Goal: Task Accomplishment & Management: Manage account settings

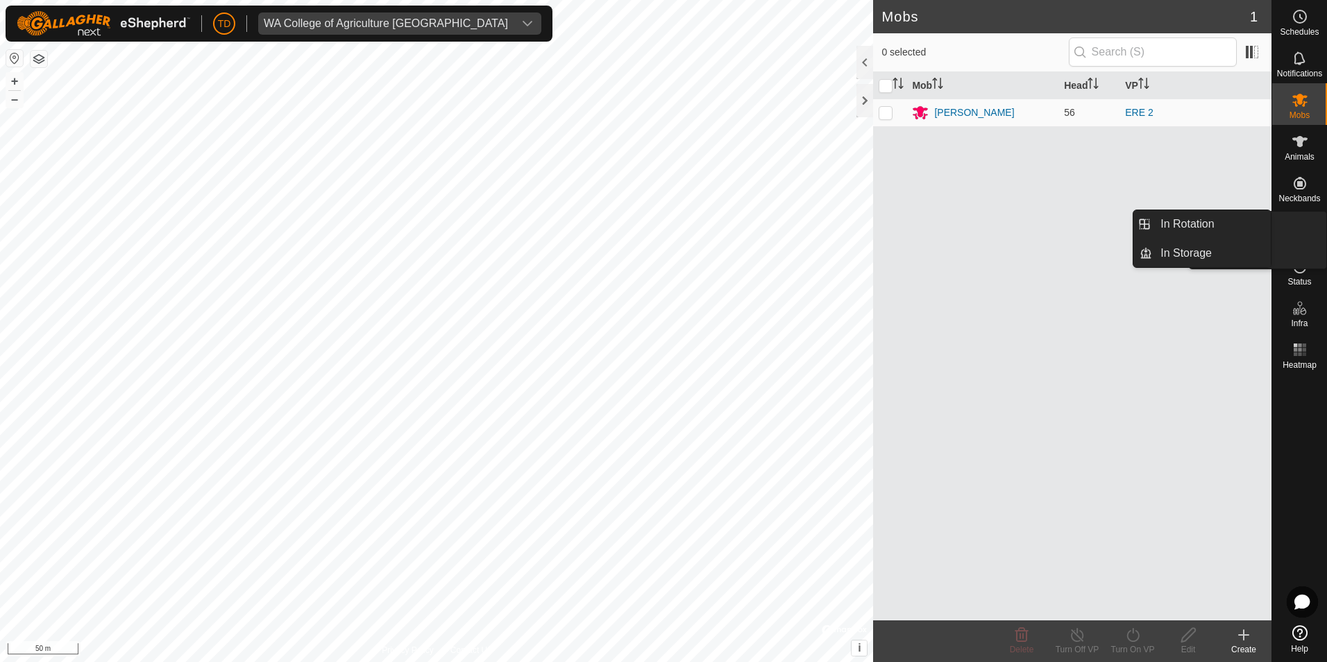
click at [1299, 233] on icon at bounding box center [1300, 225] width 17 height 17
click at [1189, 224] on link "In Rotation" at bounding box center [1211, 224] width 119 height 28
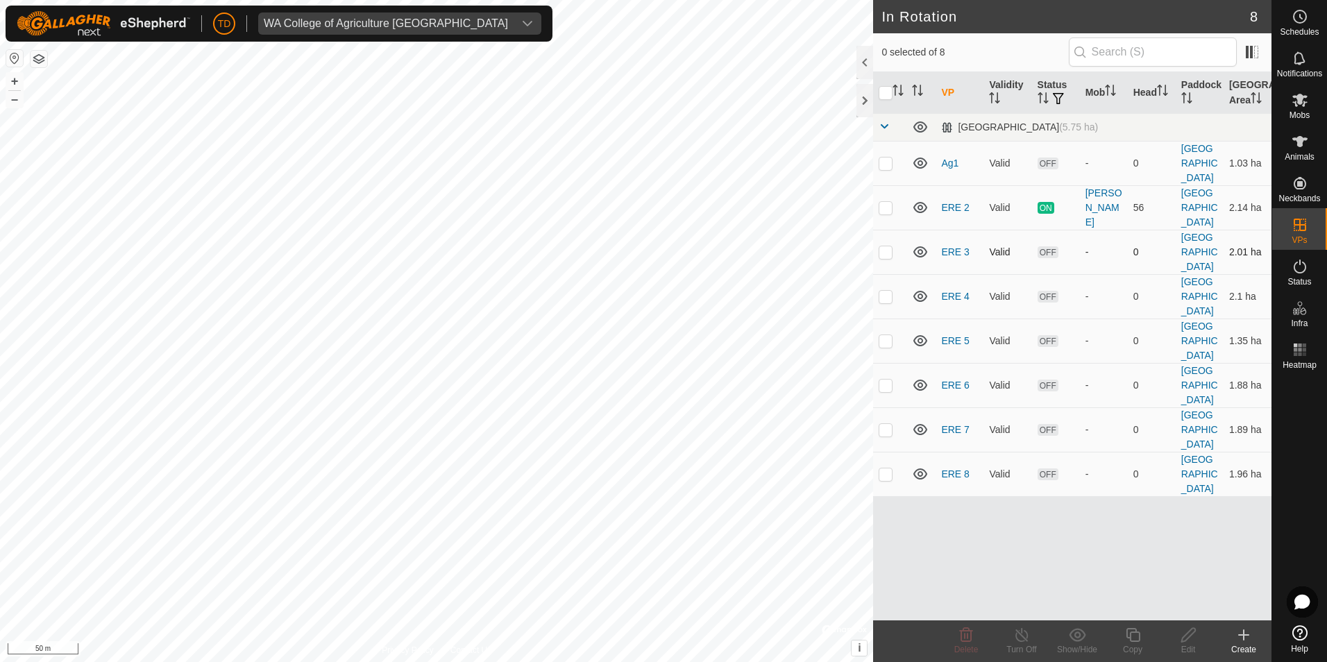
click at [886, 253] on p-checkbox at bounding box center [886, 251] width 14 height 11
checkbox input "true"
click at [1188, 637] on icon at bounding box center [1188, 635] width 17 height 17
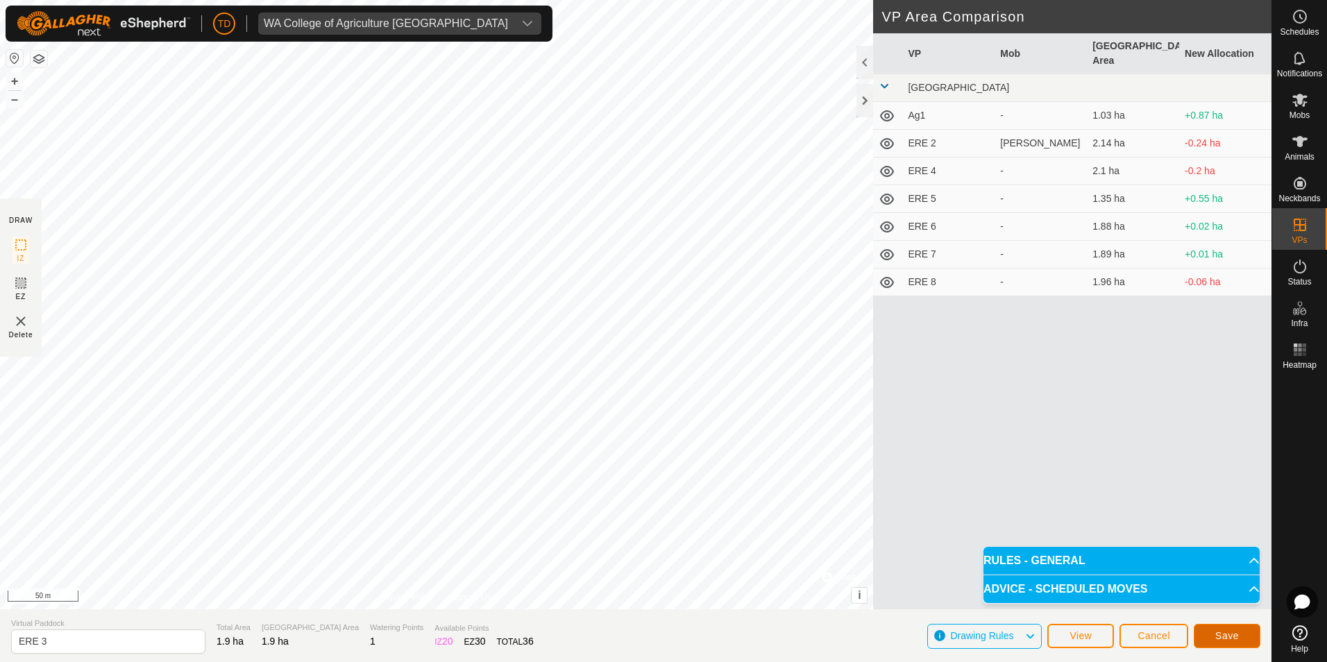
click at [1226, 633] on span "Save" at bounding box center [1227, 635] width 24 height 11
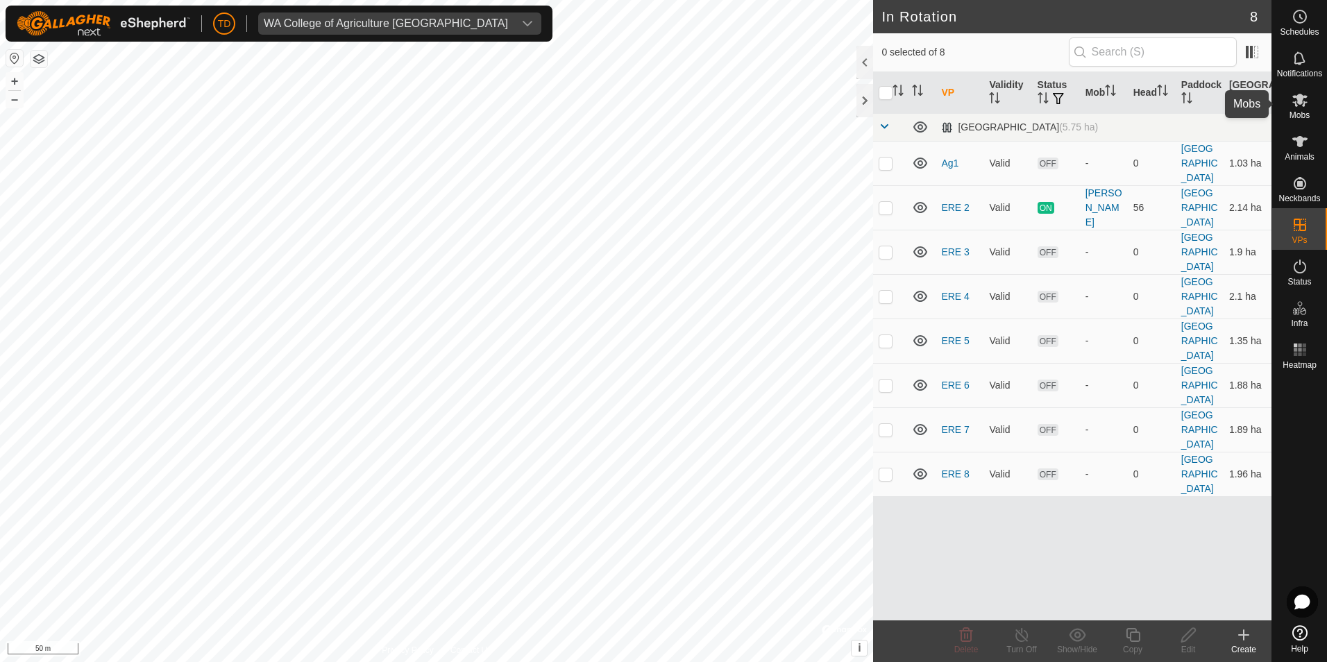
click at [1299, 107] on icon at bounding box center [1300, 100] width 17 height 17
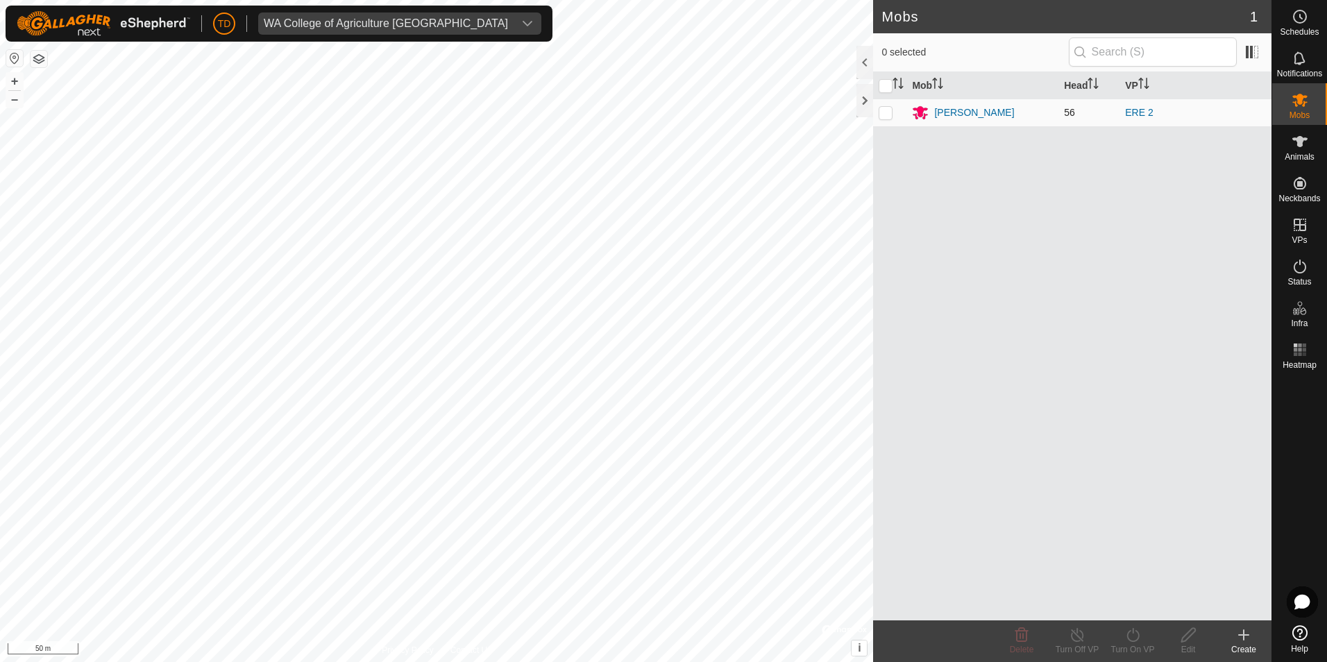
click at [885, 112] on p-checkbox at bounding box center [886, 112] width 14 height 11
checkbox input "true"
click at [965, 115] on div "[PERSON_NAME]" at bounding box center [974, 112] width 80 height 15
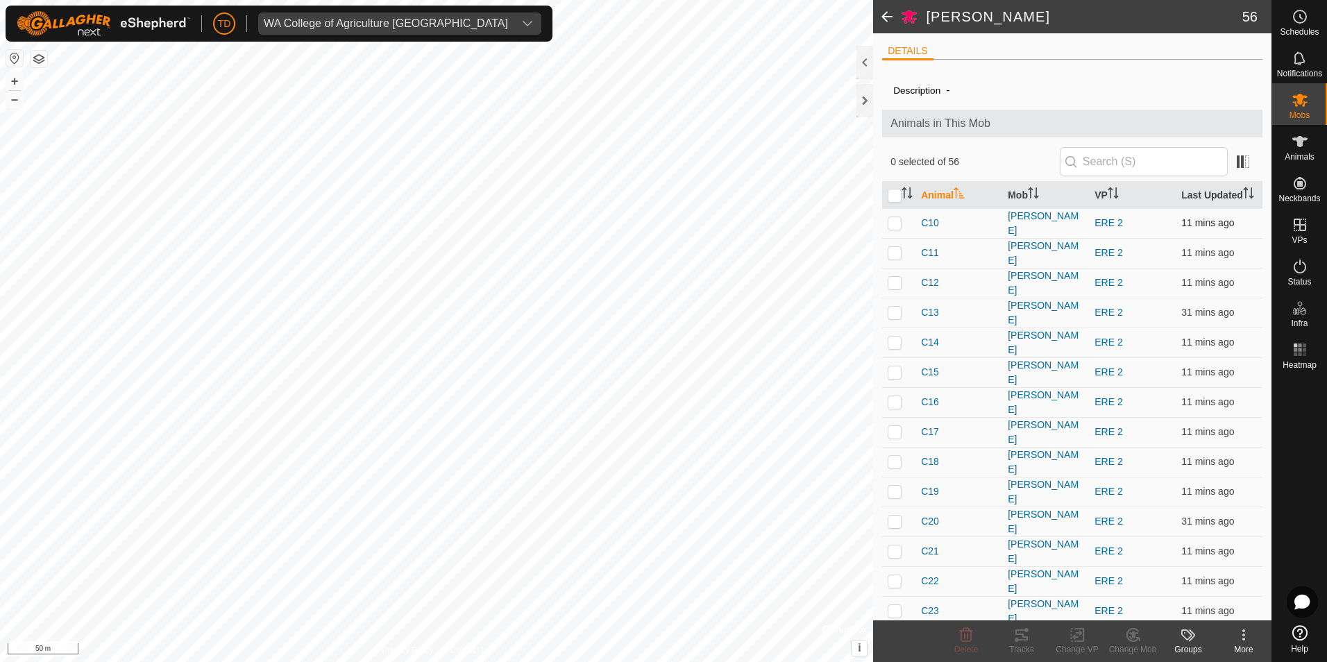
click at [897, 222] on p-checkbox at bounding box center [895, 222] width 14 height 11
checkbox input "true"
click at [898, 247] on p-checkbox at bounding box center [895, 252] width 14 height 11
checkbox input "true"
click at [900, 277] on p-checkbox at bounding box center [895, 282] width 14 height 11
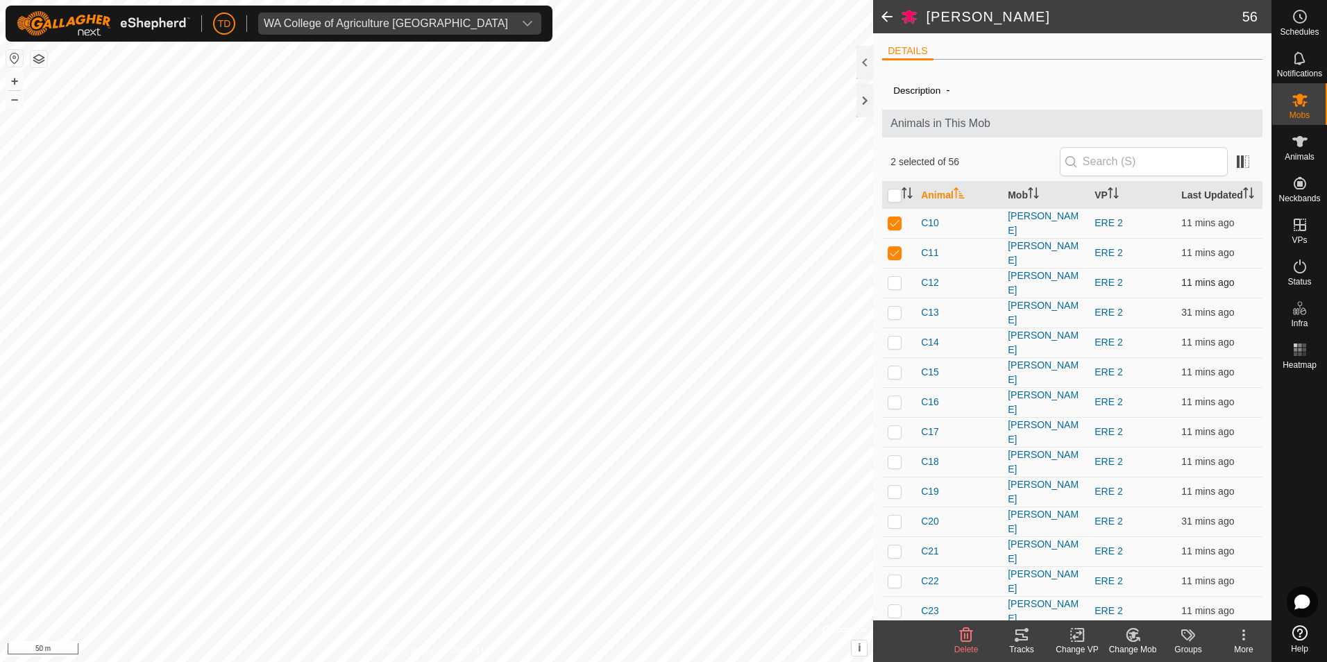
checkbox input "true"
click at [895, 309] on p-checkbox at bounding box center [895, 312] width 14 height 11
checkbox input "true"
click at [897, 337] on p-checkbox at bounding box center [895, 342] width 14 height 11
checkbox input "true"
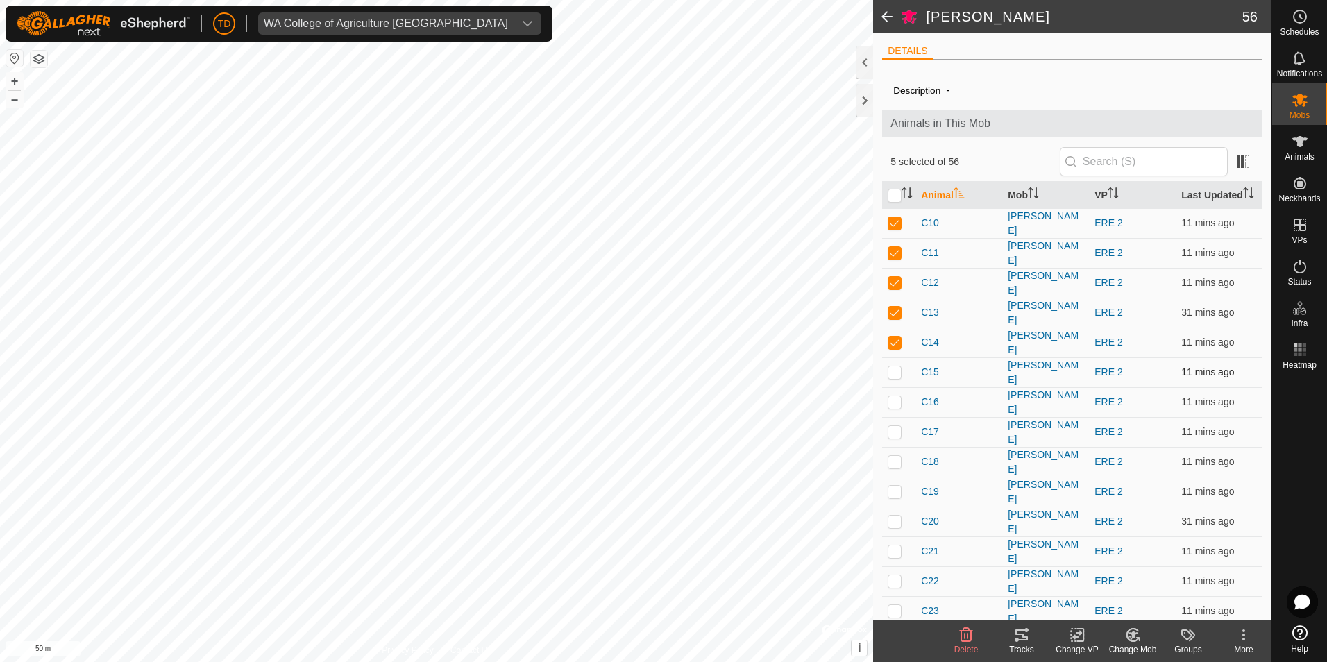
click at [894, 366] on p-checkbox at bounding box center [895, 371] width 14 height 11
checkbox input "true"
click at [893, 396] on p-checkbox at bounding box center [895, 401] width 14 height 11
checkbox input "true"
click at [895, 417] on td at bounding box center [898, 432] width 33 height 30
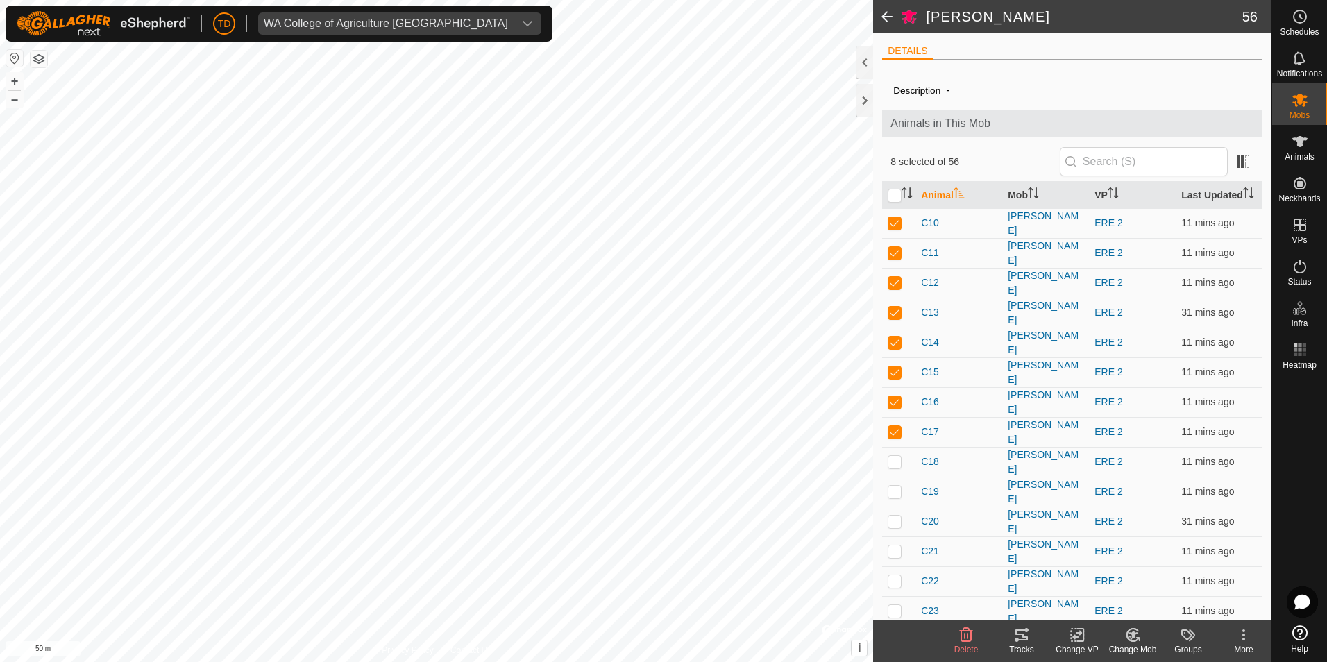
click at [1027, 638] on icon at bounding box center [1021, 635] width 12 height 11
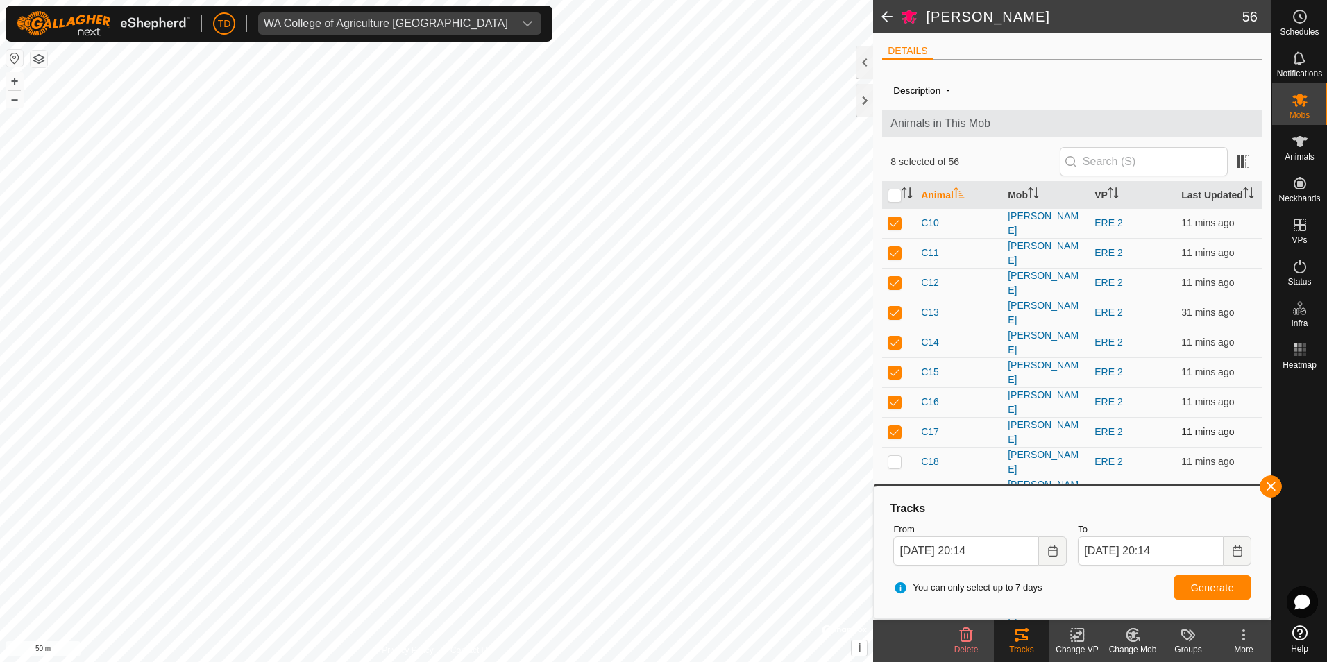
click at [895, 426] on p-checkbox at bounding box center [895, 431] width 14 height 11
checkbox input "false"
click at [892, 396] on p-checkbox at bounding box center [895, 401] width 14 height 11
checkbox input "false"
click at [893, 366] on p-checkbox at bounding box center [895, 371] width 14 height 11
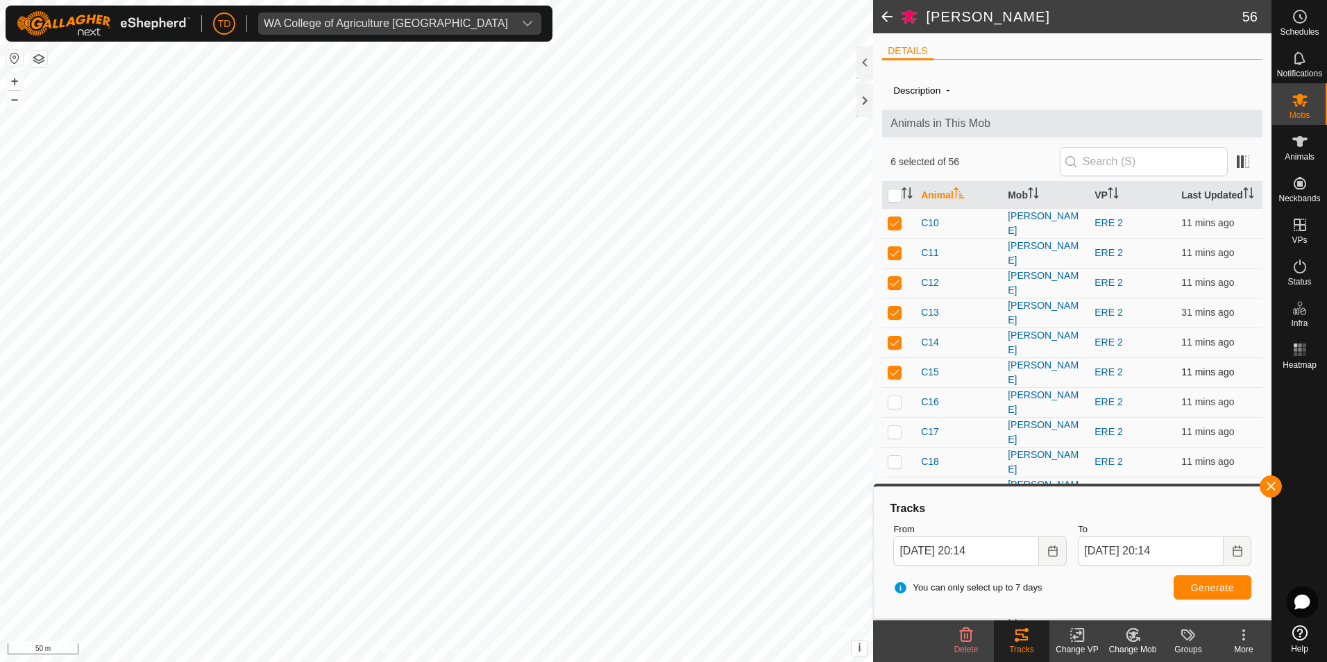
checkbox input "false"
click at [1267, 483] on button "button" at bounding box center [1271, 486] width 22 height 22
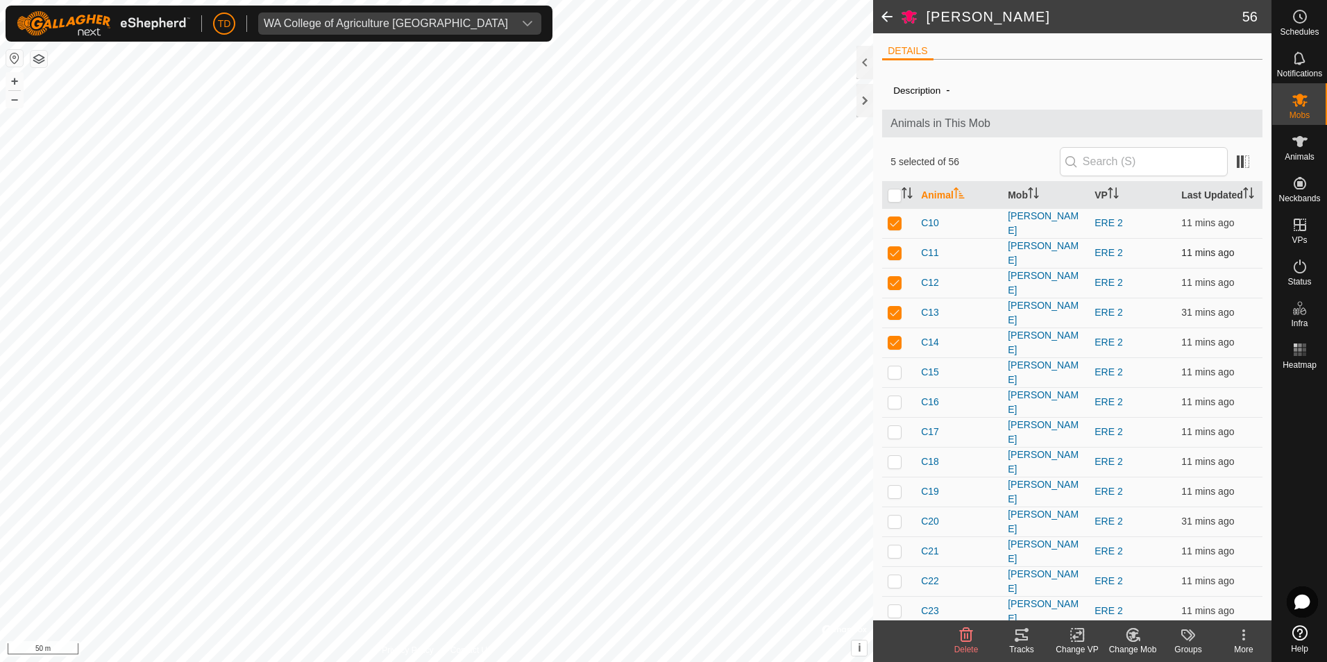
click at [895, 250] on p-checkbox at bounding box center [895, 252] width 14 height 11
checkbox input "false"
click at [900, 277] on p-checkbox at bounding box center [895, 282] width 14 height 11
checkbox input "false"
click at [898, 310] on p-checkbox at bounding box center [895, 312] width 14 height 11
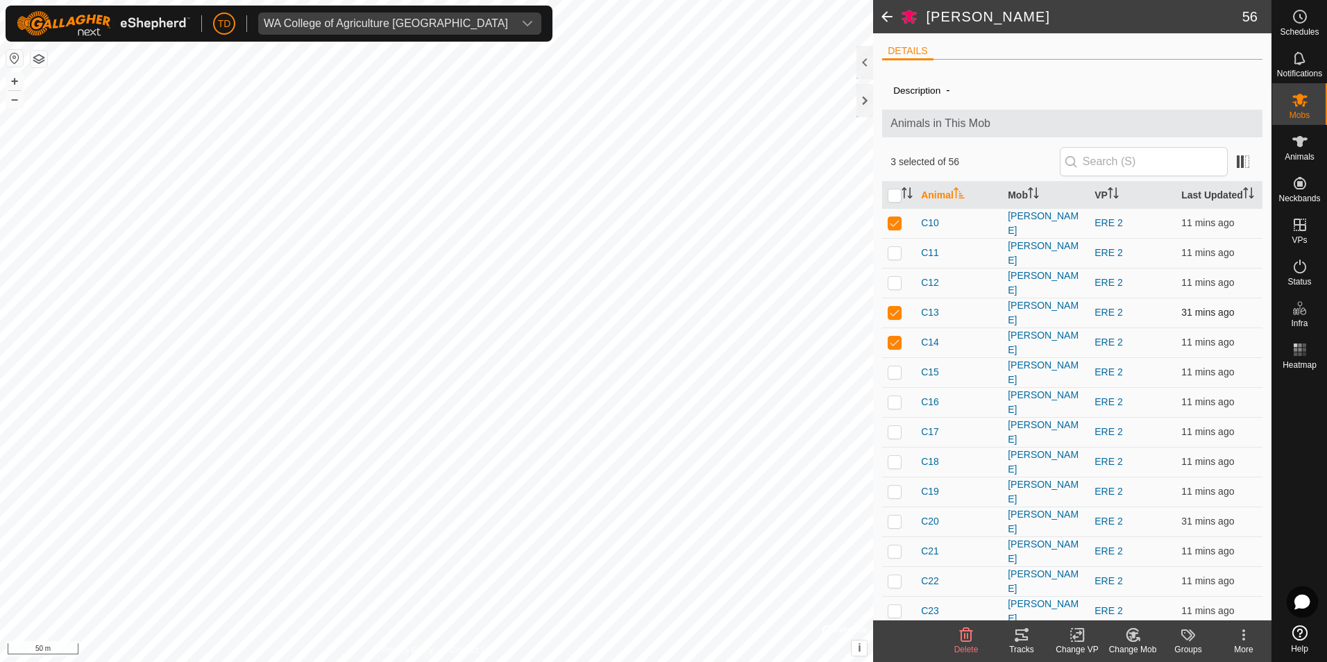
checkbox input "false"
click at [897, 337] on p-checkbox at bounding box center [895, 342] width 14 height 11
checkbox input "false"
click at [1025, 639] on icon at bounding box center [1021, 635] width 17 height 17
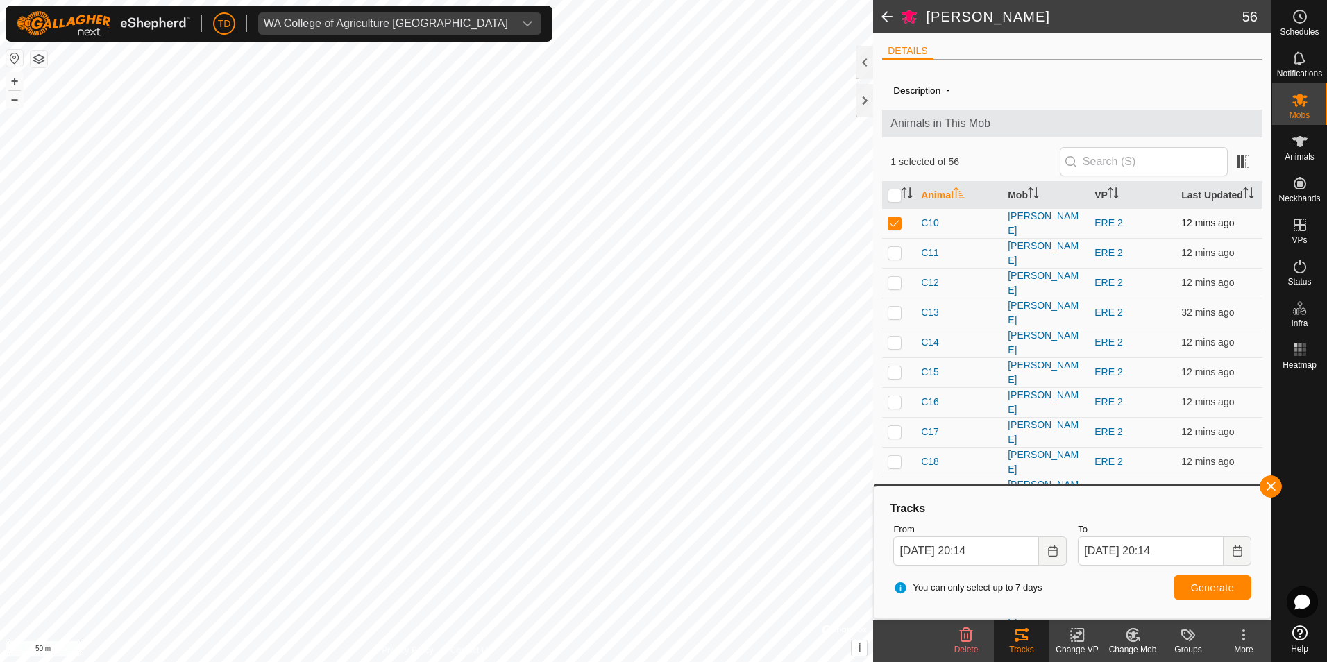
click at [897, 221] on p-checkbox at bounding box center [895, 222] width 14 height 11
checkbox input "false"
click at [1278, 485] on button "button" at bounding box center [1271, 486] width 22 height 22
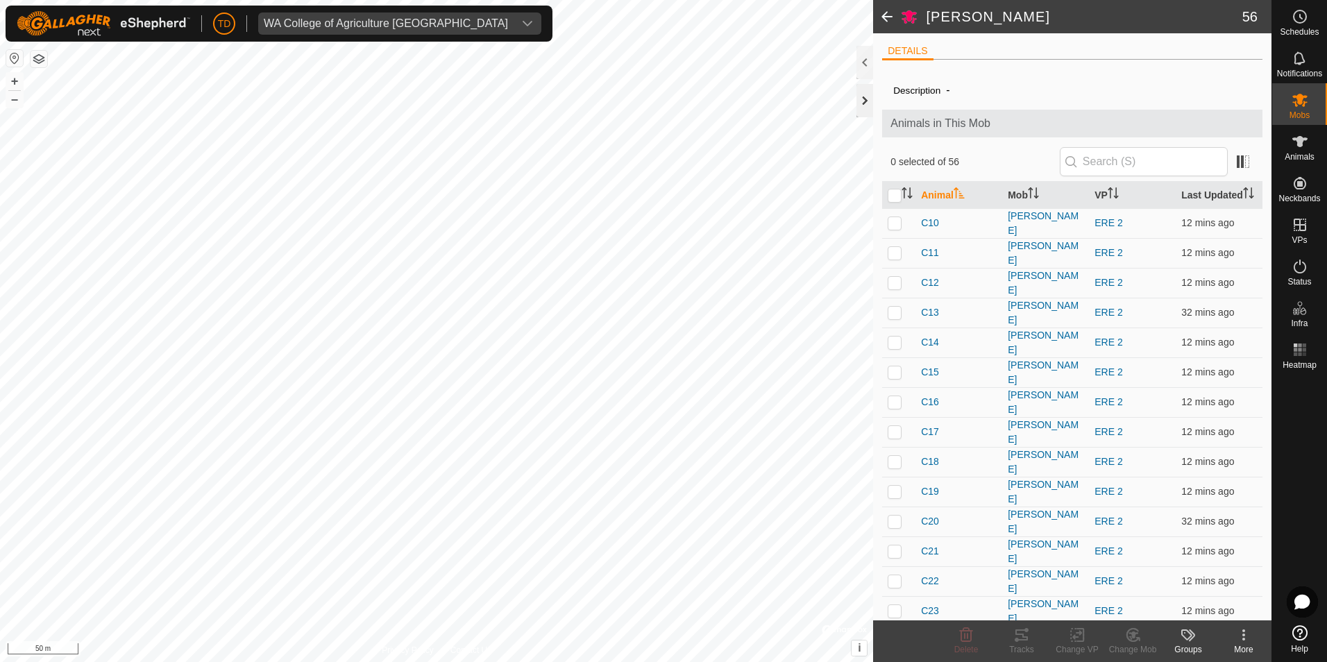
click at [863, 106] on div at bounding box center [864, 100] width 17 height 33
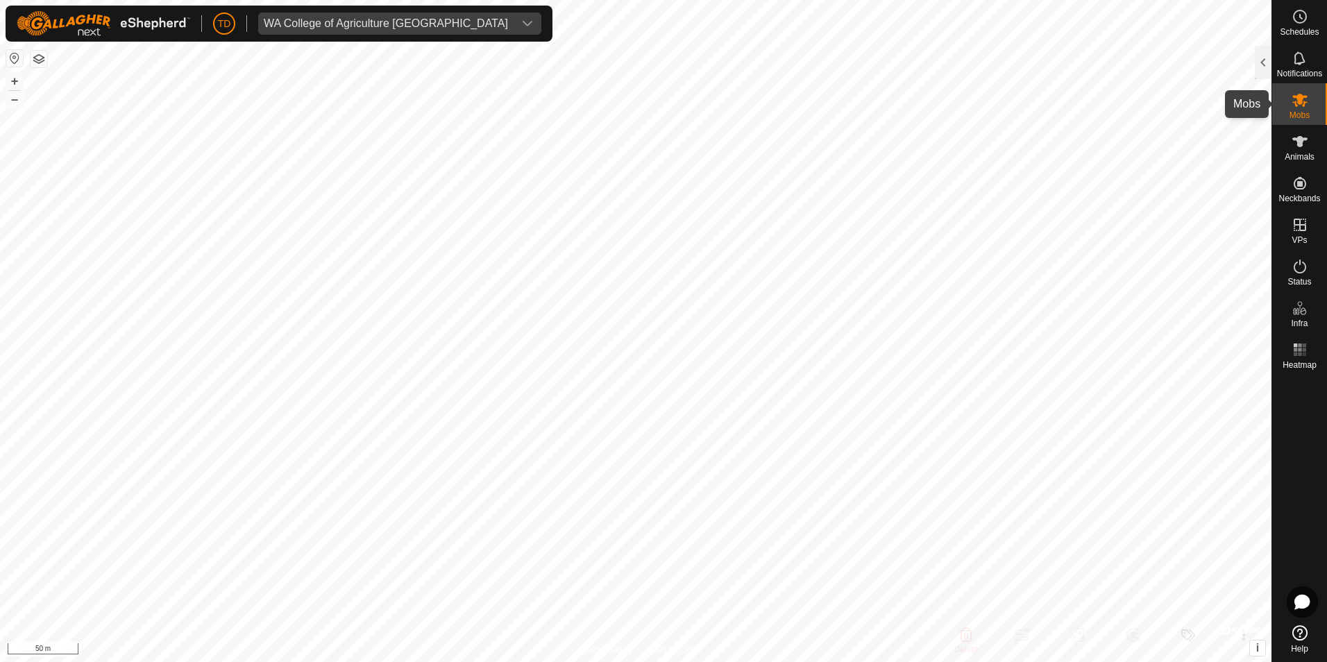
click at [1292, 103] on icon at bounding box center [1300, 100] width 17 height 17
click at [1266, 62] on div at bounding box center [1263, 62] width 17 height 33
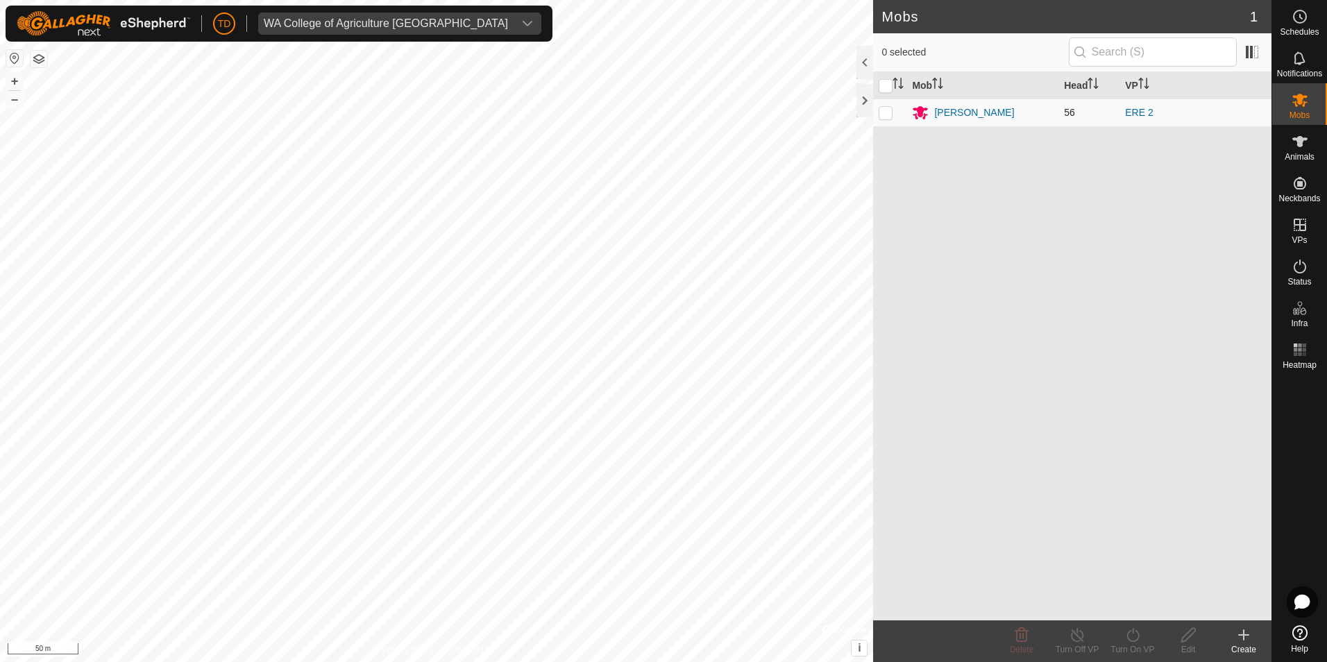
click at [881, 113] on p-checkbox at bounding box center [886, 112] width 14 height 11
checkbox input "true"
click at [1130, 639] on icon at bounding box center [1132, 635] width 17 height 17
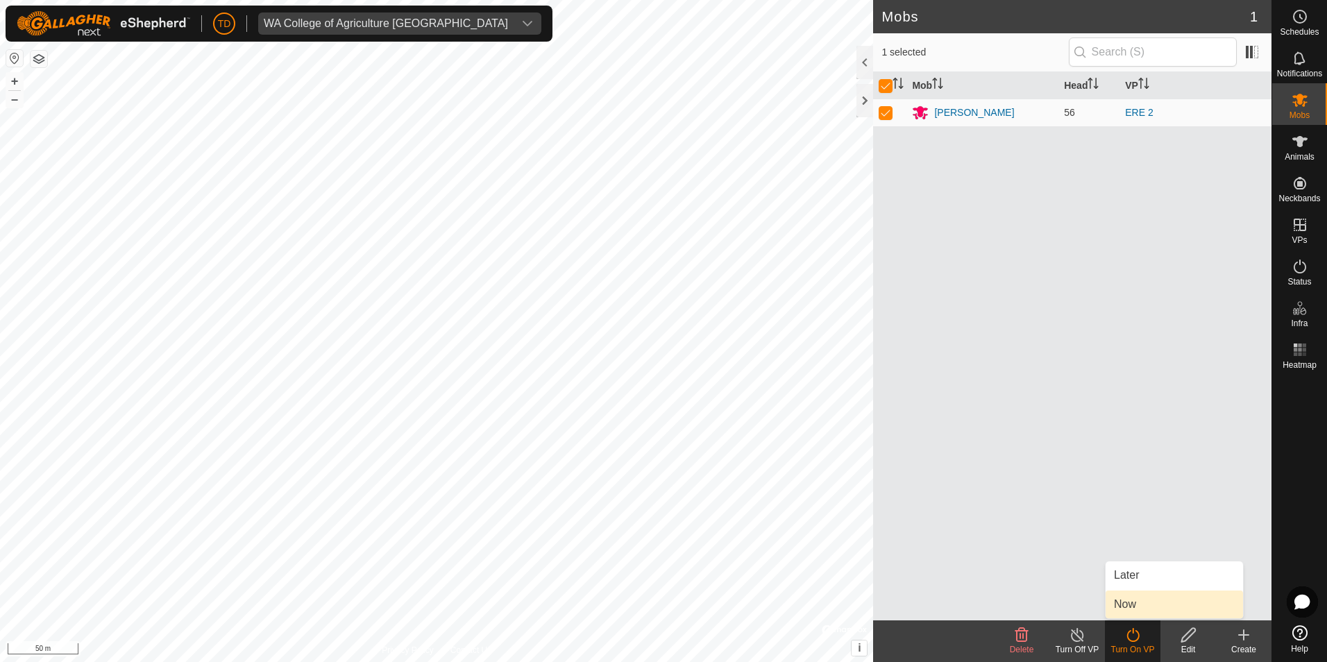
click at [1135, 604] on link "Now" at bounding box center [1174, 605] width 137 height 28
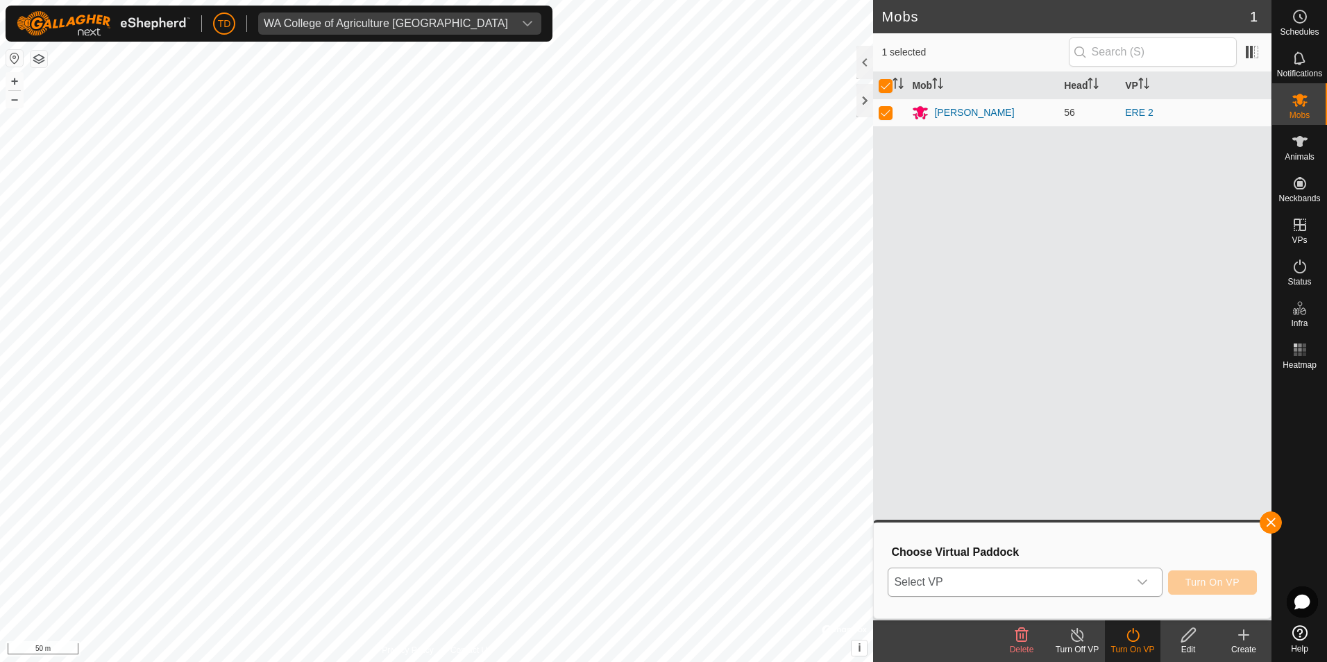
click at [1142, 585] on icon "dropdown trigger" at bounding box center [1142, 582] width 11 height 11
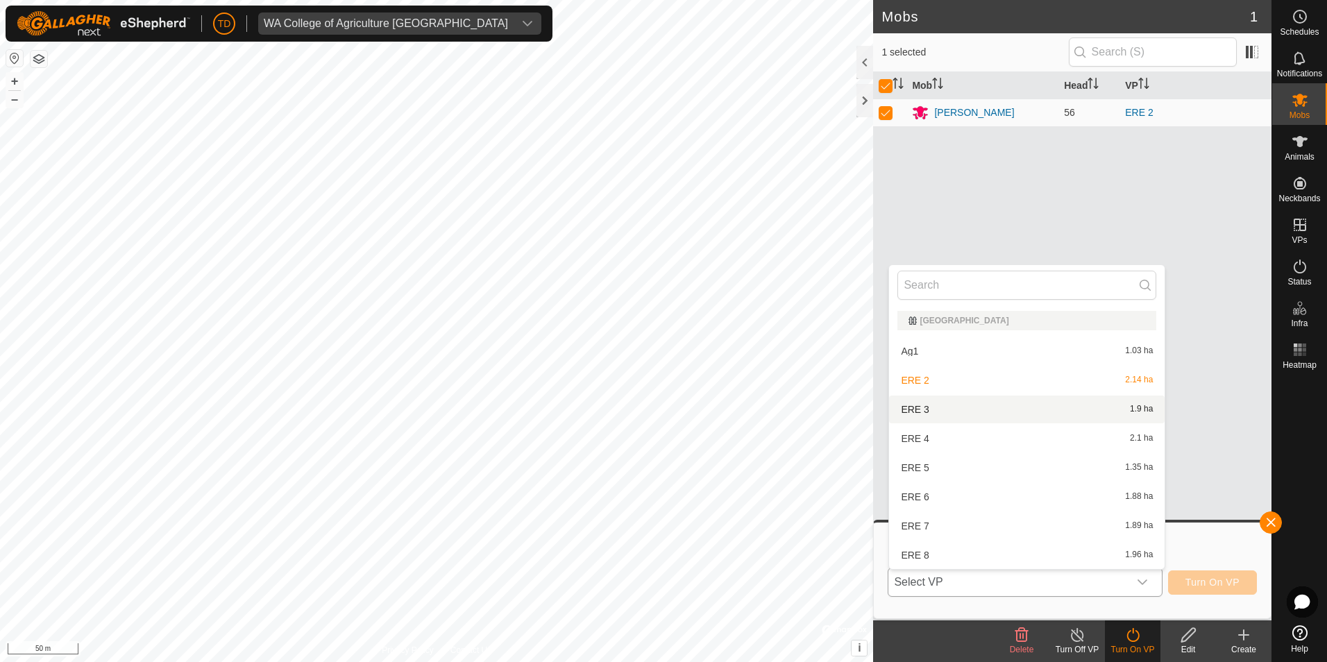
click at [916, 407] on li "ERE 3 1.9 ha" at bounding box center [1027, 410] width 276 height 28
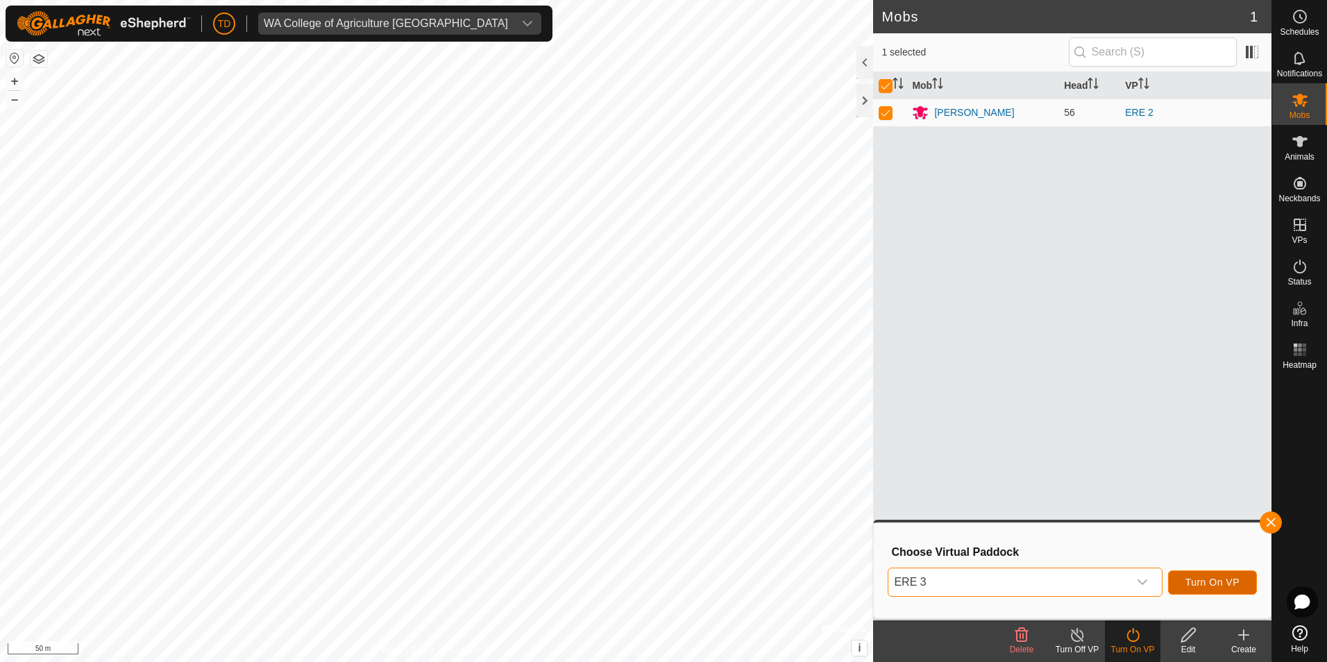
click at [1207, 586] on span "Turn On VP" at bounding box center [1212, 582] width 54 height 11
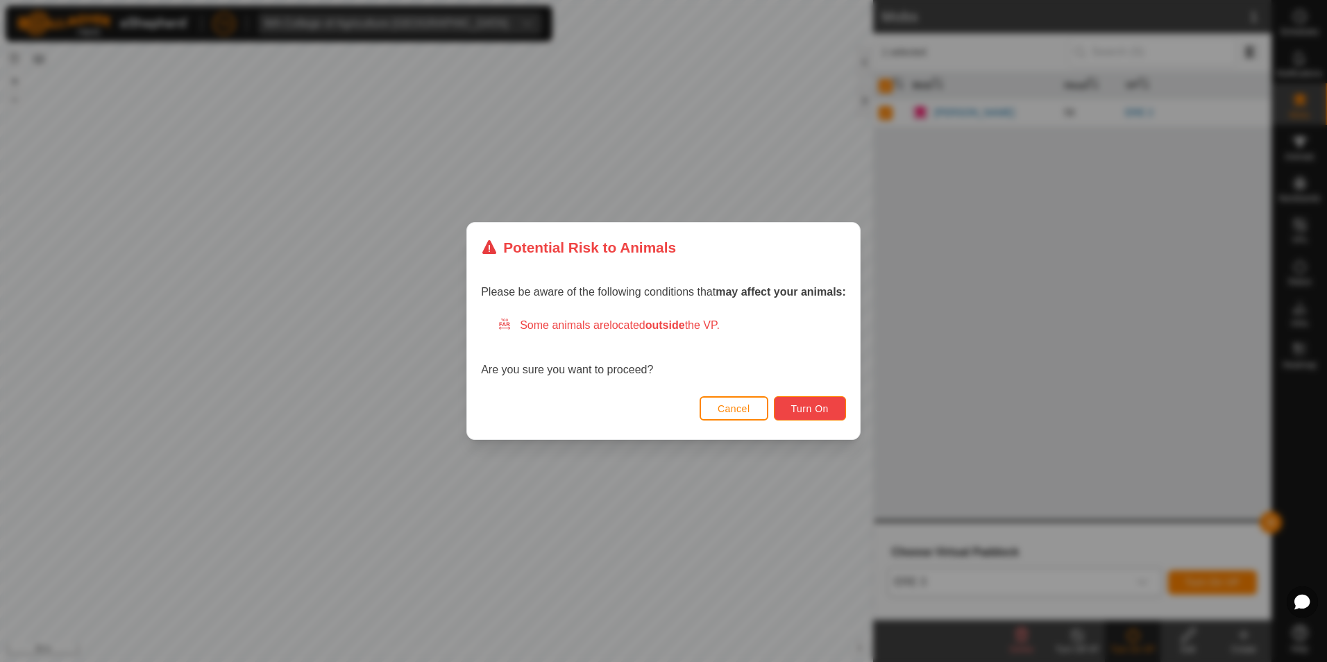
click at [800, 407] on span "Turn On" at bounding box center [809, 408] width 37 height 11
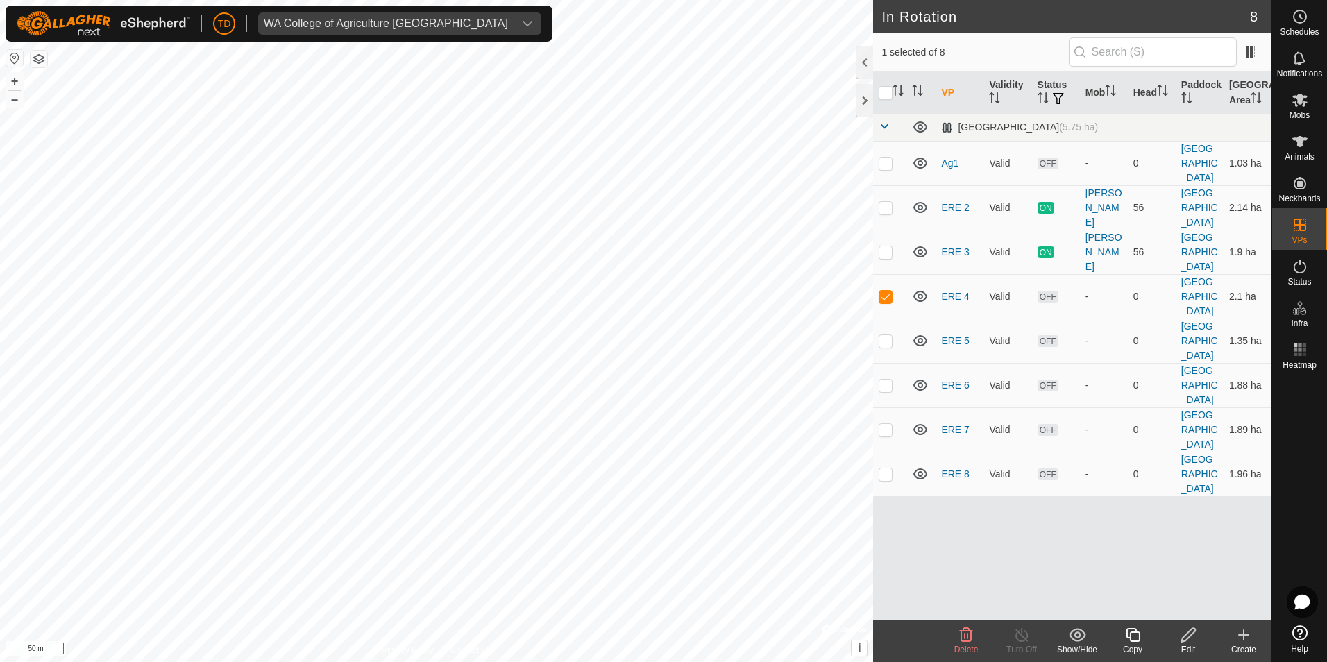
click at [1191, 636] on icon at bounding box center [1188, 635] width 14 height 14
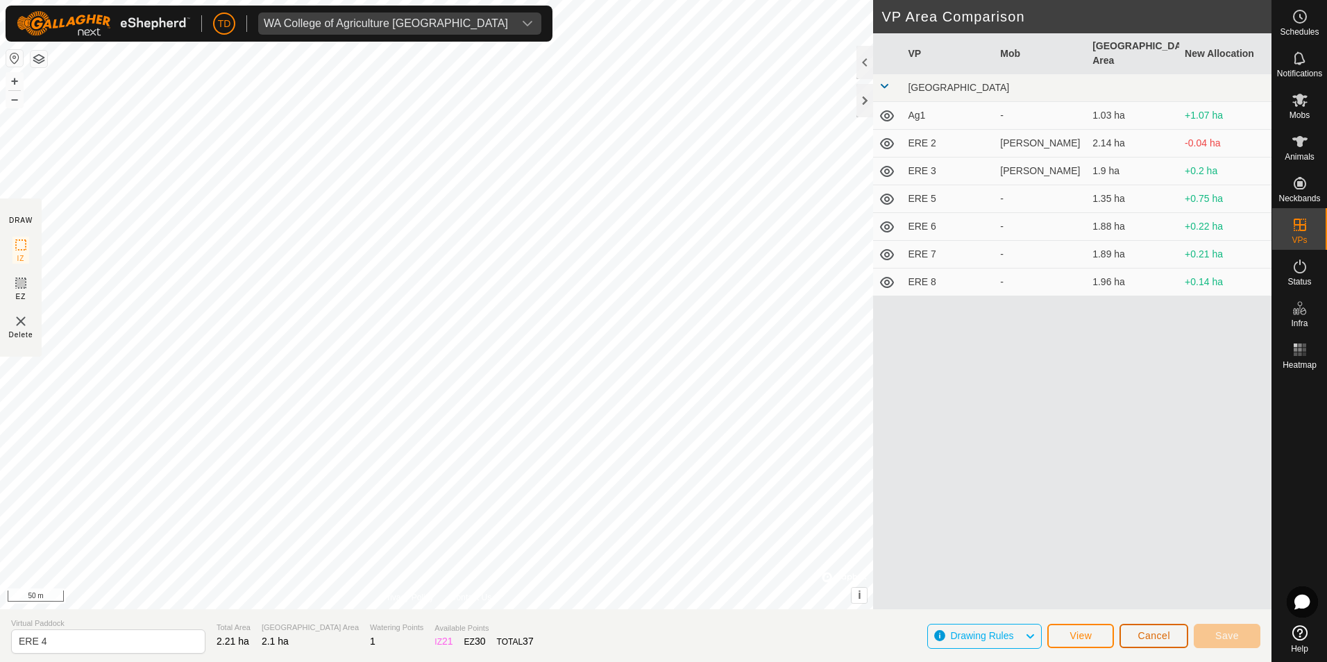
click at [1158, 632] on span "Cancel" at bounding box center [1154, 635] width 33 height 11
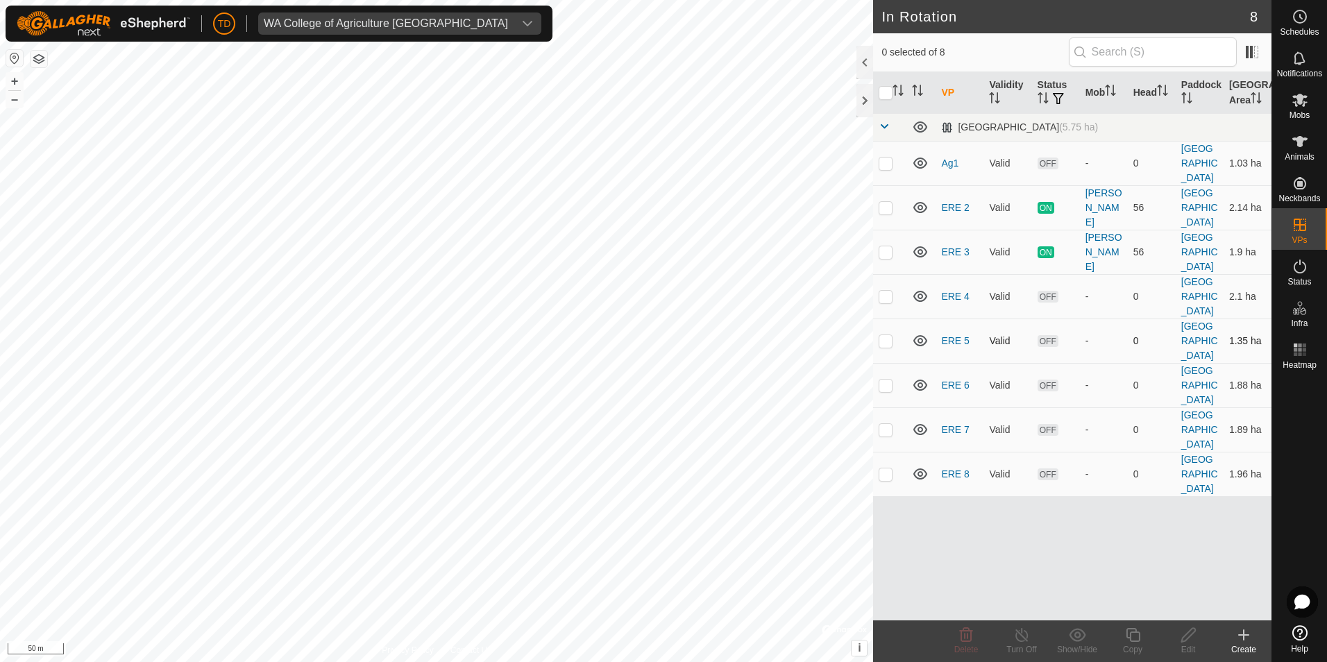
click at [885, 339] on p-checkbox at bounding box center [886, 340] width 14 height 11
checkbox input "true"
click at [884, 296] on p-checkbox at bounding box center [886, 296] width 14 height 11
click at [886, 300] on p-checkbox at bounding box center [886, 296] width 14 height 11
checkbox input "false"
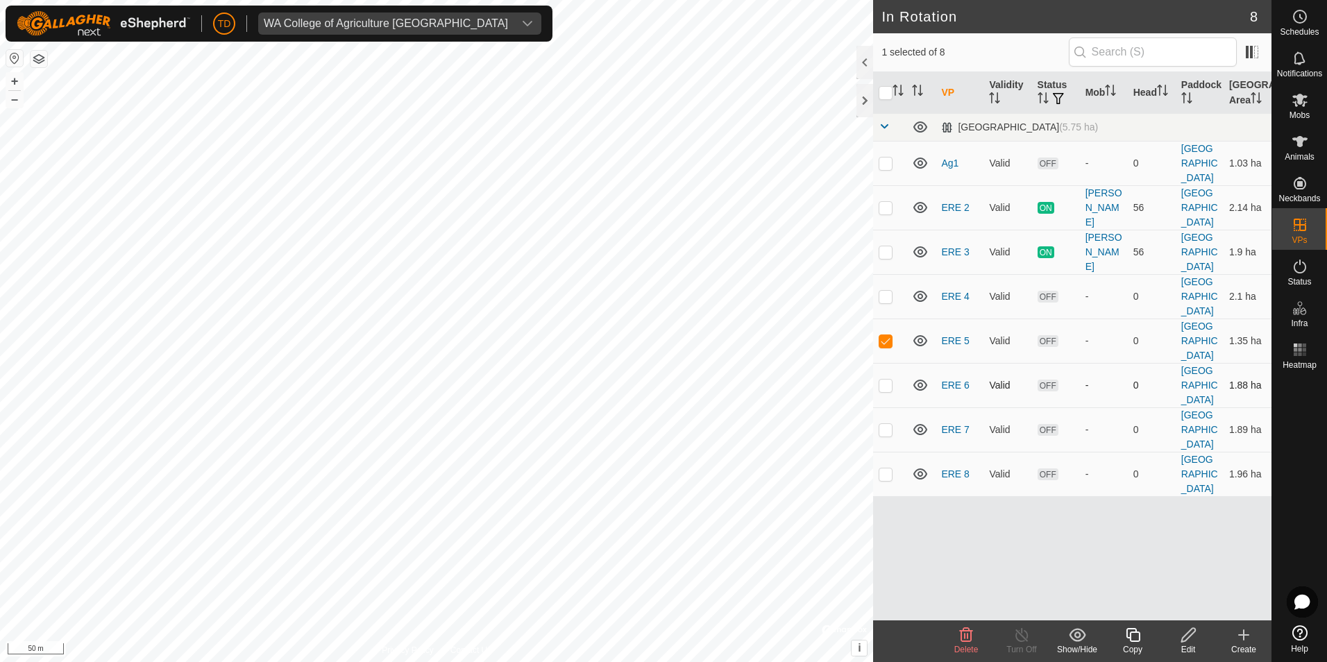
click at [890, 386] on p-checkbox at bounding box center [886, 385] width 14 height 11
checkbox input "true"
click at [892, 427] on p-checkbox at bounding box center [886, 429] width 14 height 11
checkbox input "true"
click at [888, 467] on td at bounding box center [889, 474] width 33 height 44
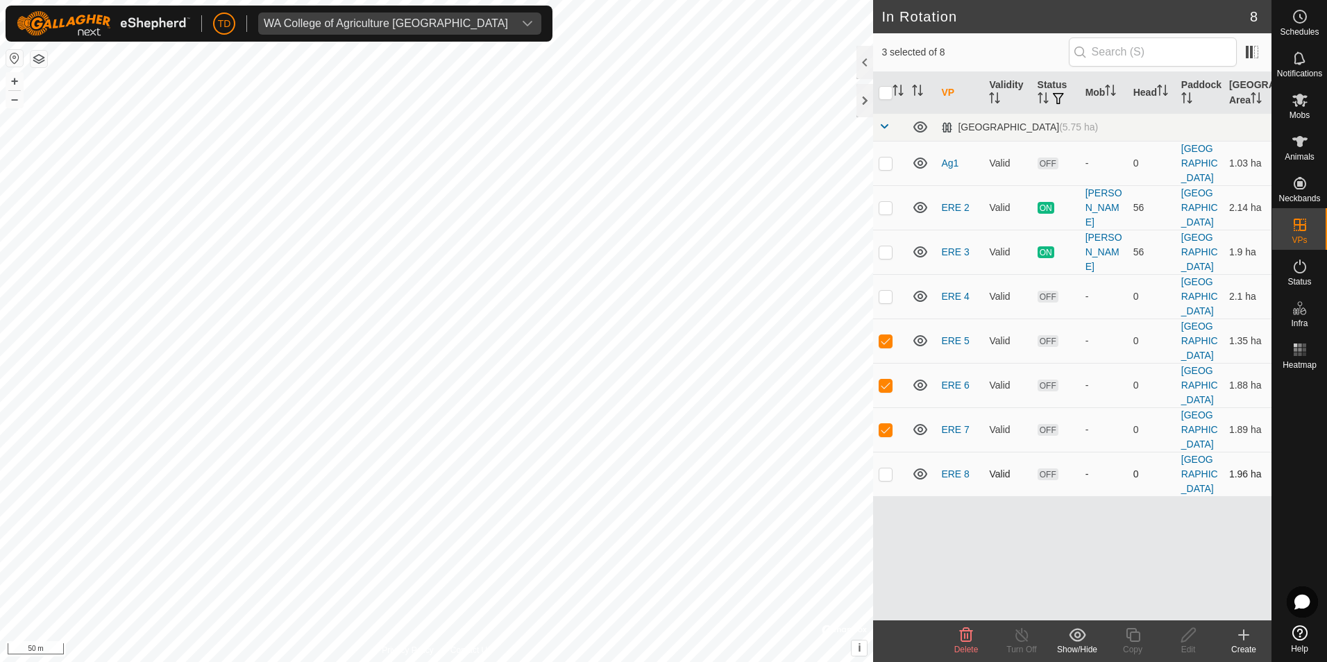
checkbox input "true"
click at [883, 339] on p-checkbox at bounding box center [886, 340] width 14 height 11
checkbox input "false"
click at [893, 388] on p-tablecheckbox at bounding box center [886, 385] width 14 height 11
checkbox input "false"
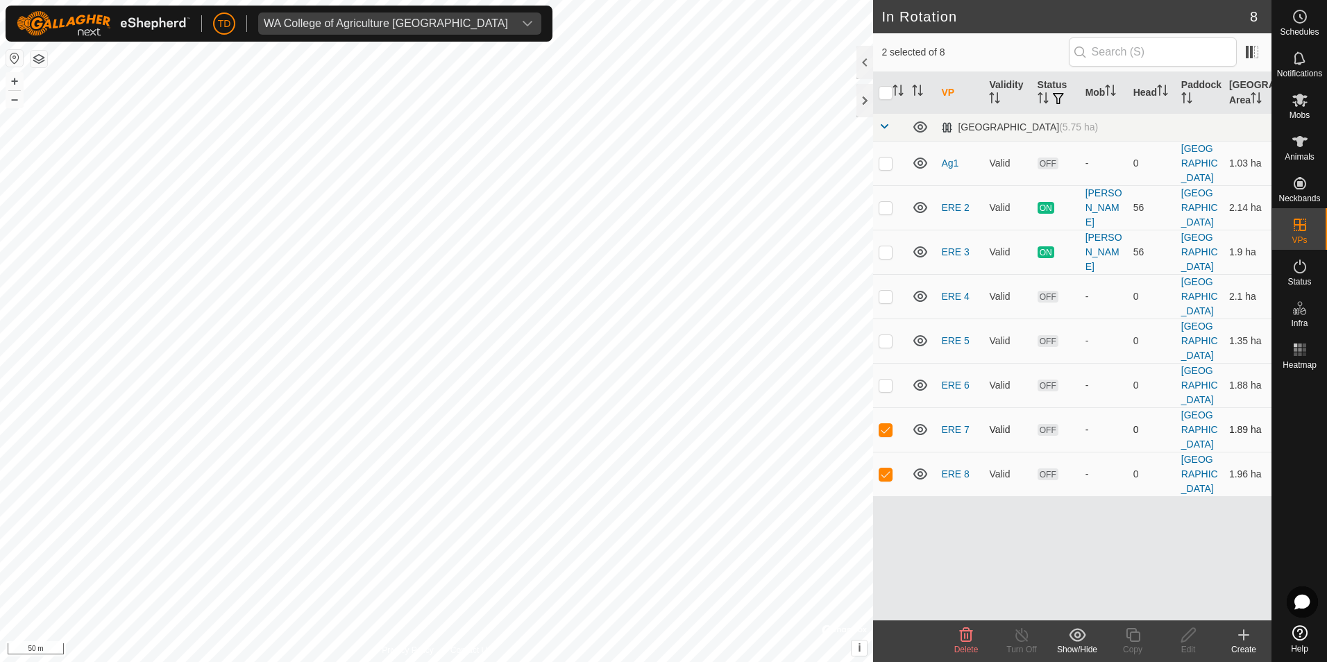
click at [886, 427] on p-checkbox at bounding box center [886, 429] width 14 height 11
checkbox input "false"
click at [886, 470] on p-checkbox at bounding box center [886, 473] width 14 height 11
checkbox input "false"
click at [1300, 267] on icon at bounding box center [1300, 266] width 17 height 17
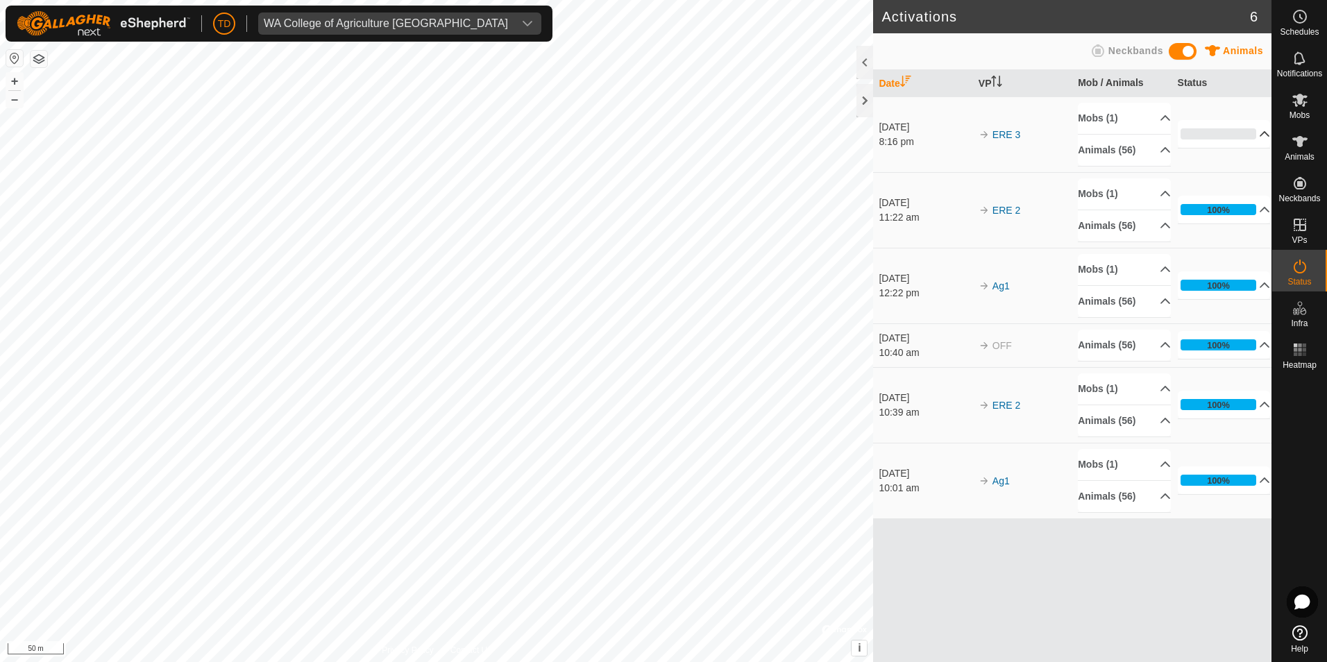
click at [1256, 133] on p-accordion-header "0%" at bounding box center [1224, 134] width 93 height 28
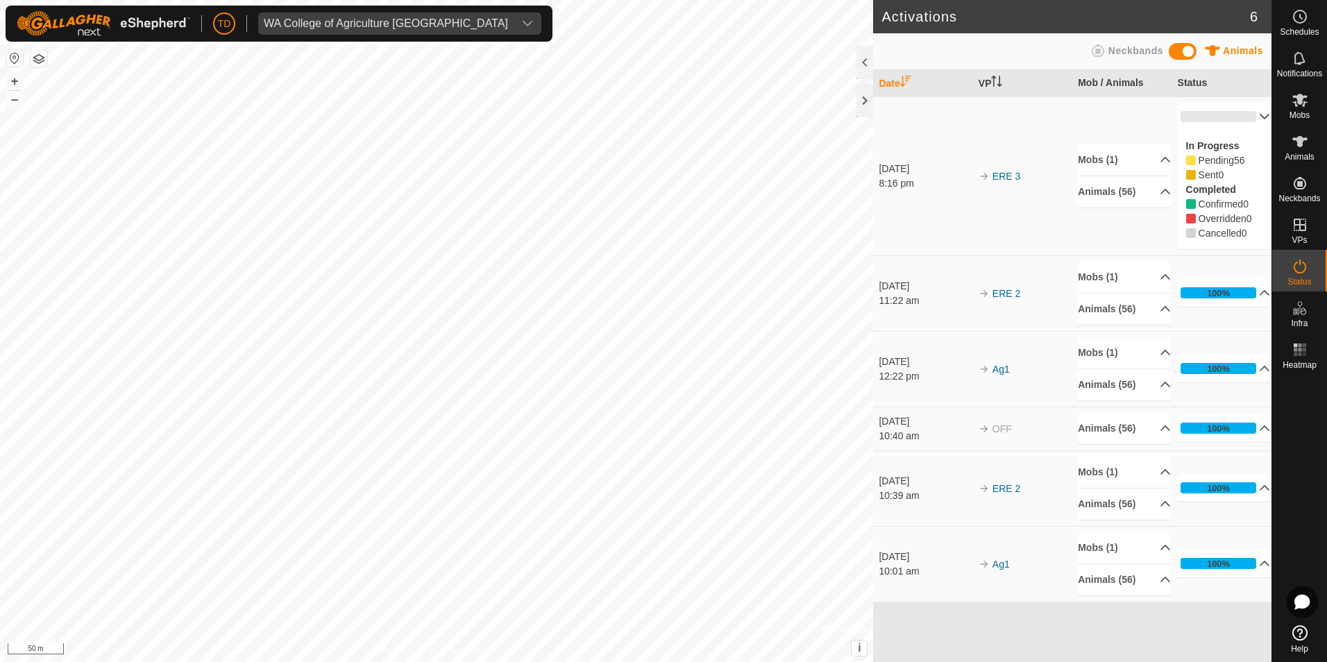
click at [1256, 115] on p-accordion-header "0%" at bounding box center [1224, 117] width 93 height 28
